Goal: Share content: Share content

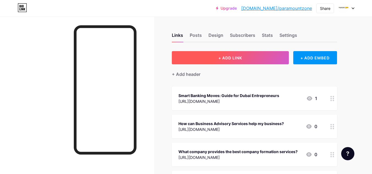
click at [247, 59] on button "+ ADD LINK" at bounding box center [230, 57] width 117 height 13
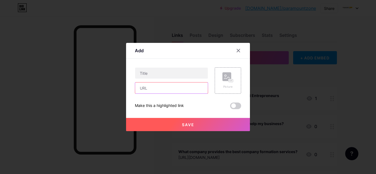
click at [154, 90] on input "text" at bounding box center [171, 88] width 73 height 11
paste input "[URL][DOMAIN_NAME]"
type input "[URL][DOMAIN_NAME]"
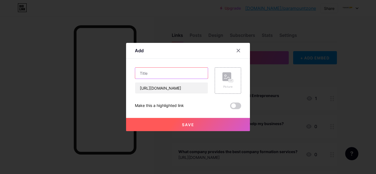
click at [170, 75] on input "text" at bounding box center [171, 73] width 73 height 11
paste input "How do I start an open business account?"
click at [171, 75] on input "How do I start an open business account?" at bounding box center [171, 73] width 73 height 11
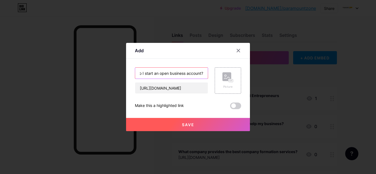
click at [171, 75] on input "How do I start an open business account?" at bounding box center [171, 73] width 73 height 11
type input "How do I start an open business account?"
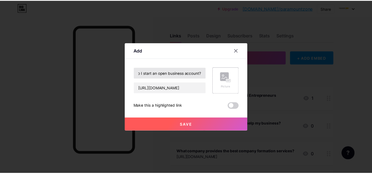
scroll to position [0, 0]
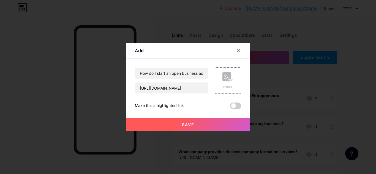
click at [236, 107] on span at bounding box center [235, 106] width 11 height 7
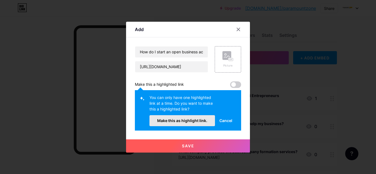
click at [188, 120] on span "Make this as highlight link." at bounding box center [182, 120] width 50 height 5
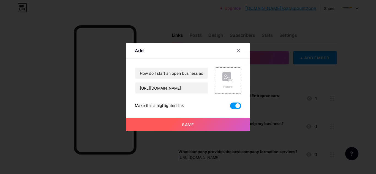
click at [188, 124] on span "Save" at bounding box center [188, 125] width 12 height 5
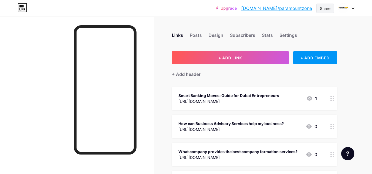
click at [325, 5] on div "Share" at bounding box center [325, 9] width 18 height 10
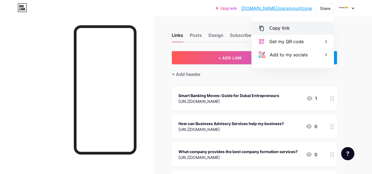
click at [297, 25] on div "Copy link" at bounding box center [293, 28] width 82 height 13
